Goal: Use online tool/utility: Utilize a website feature to perform a specific function

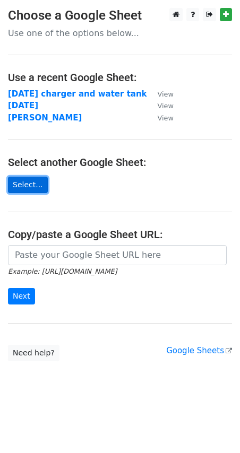
click at [20, 184] on link "Select..." at bounding box center [28, 184] width 40 height 16
click at [19, 171] on main "Choose a Google Sheet Use one of the options below... Use a recent Google Sheet…" at bounding box center [120, 184] width 240 height 353
click at [26, 183] on link "Select..." at bounding box center [28, 184] width 40 height 16
